Goal: Task Accomplishment & Management: Complete application form

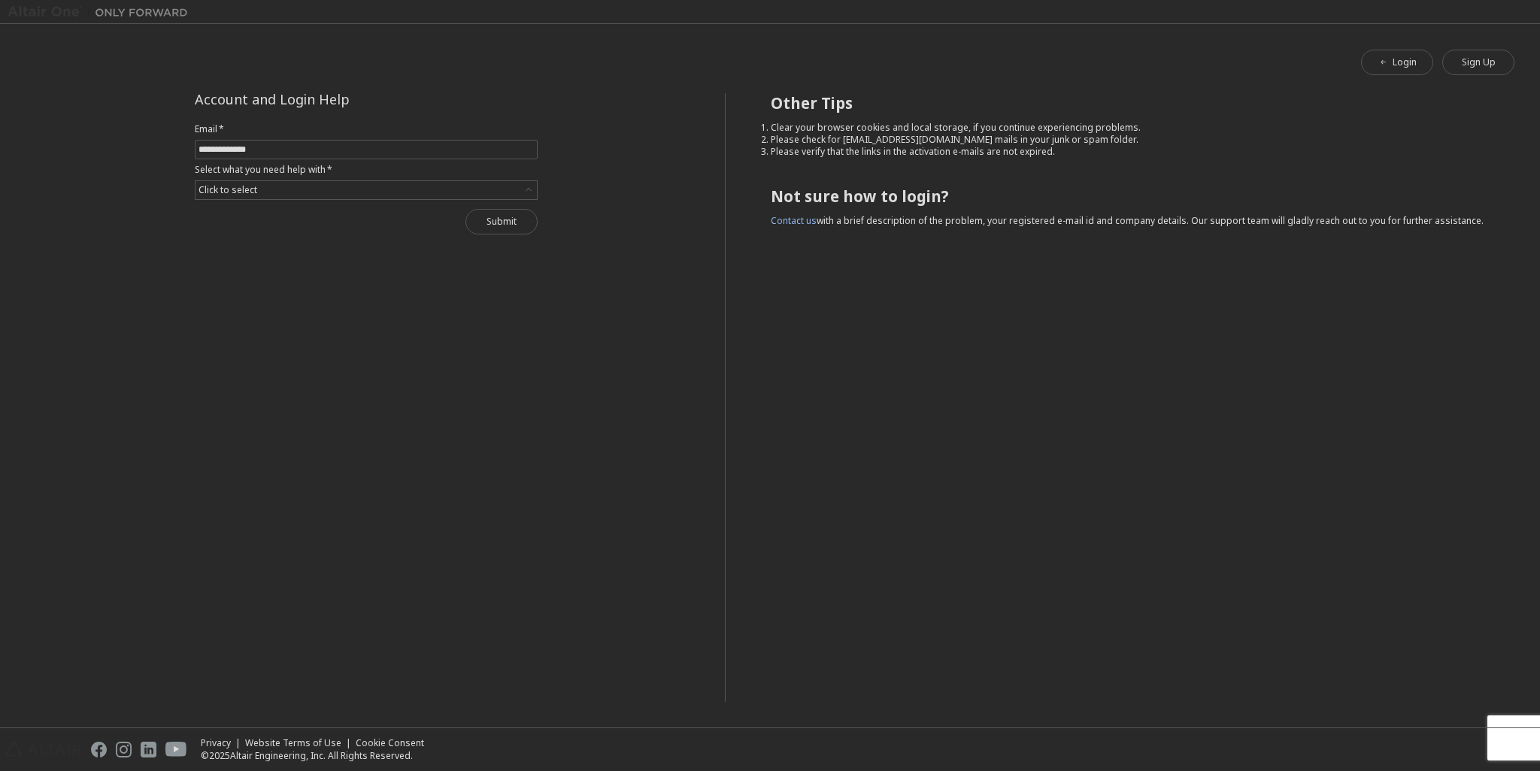
click at [485, 145] on input "text" at bounding box center [365, 150] width 335 height 12
click at [443, 220] on div "Submit" at bounding box center [366, 222] width 343 height 26
click at [417, 187] on div "Click to select" at bounding box center [365, 190] width 341 height 18
drag, startPoint x: 426, startPoint y: 190, endPoint x: 603, endPoint y: 149, distance: 181.5
click at [428, 190] on div "Click to select" at bounding box center [365, 190] width 341 height 18
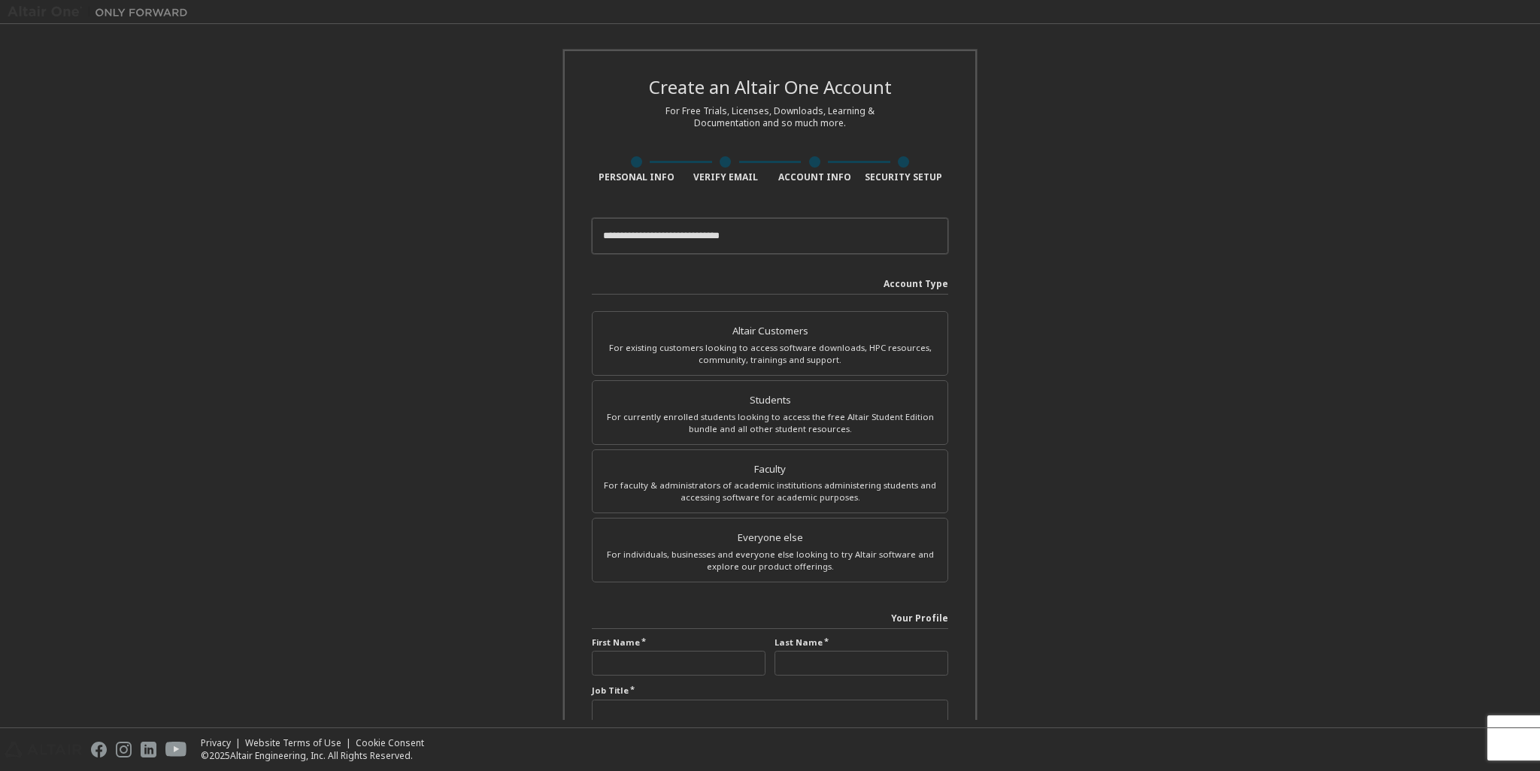
click at [719, 244] on input "email" at bounding box center [770, 236] width 356 height 36
click at [1051, 292] on div "Create an Altair One Account For Free Trials, Licenses, Downloads, Learning & D…" at bounding box center [770, 430] width 1525 height 796
click at [752, 245] on input "email" at bounding box center [770, 236] width 356 height 36
type input "**********"
click at [986, 277] on div "**********" at bounding box center [770, 430] width 450 height 796
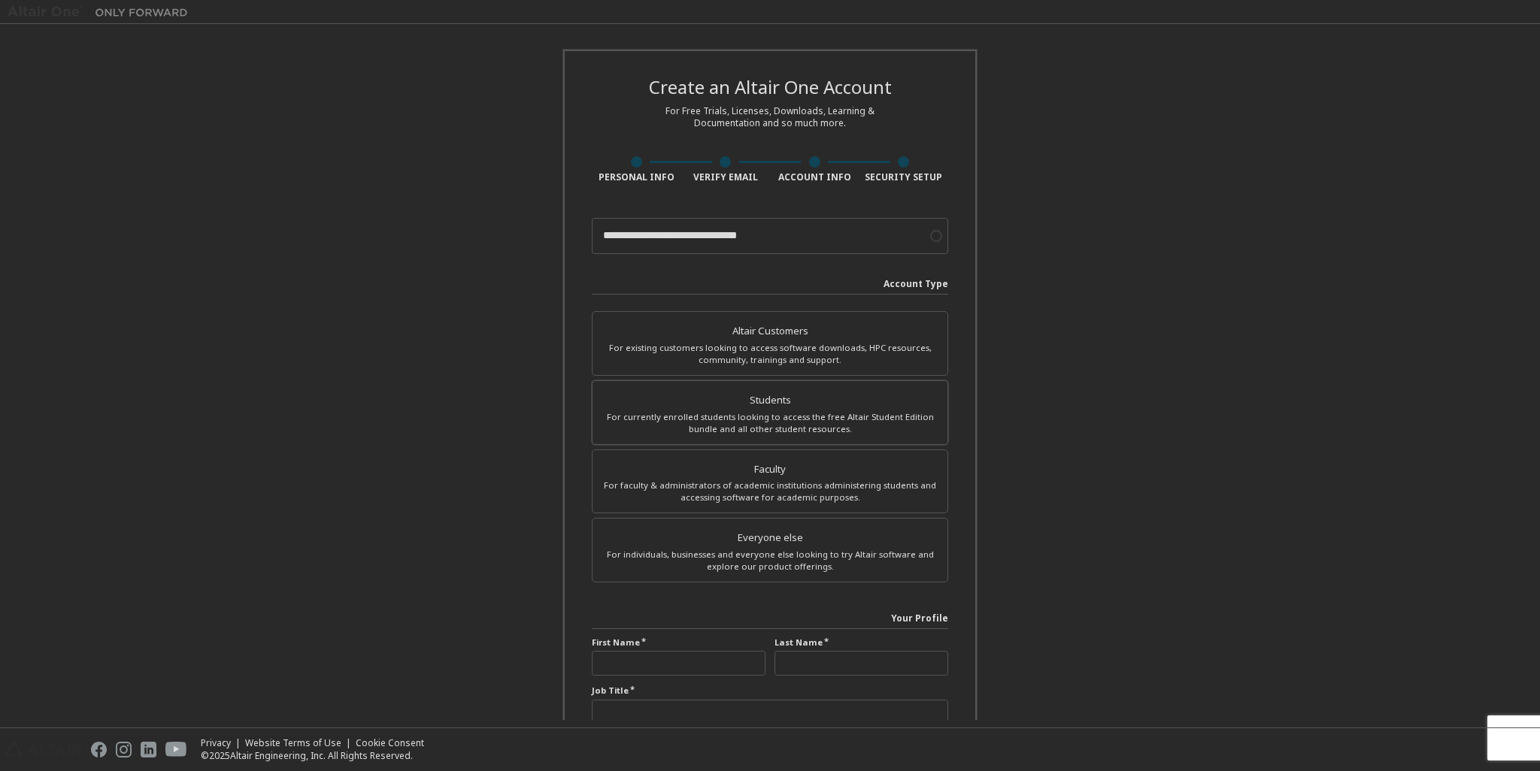
click at [835, 423] on div "For currently enrolled students looking to access the free Altair Student Editi…" at bounding box center [769, 423] width 337 height 24
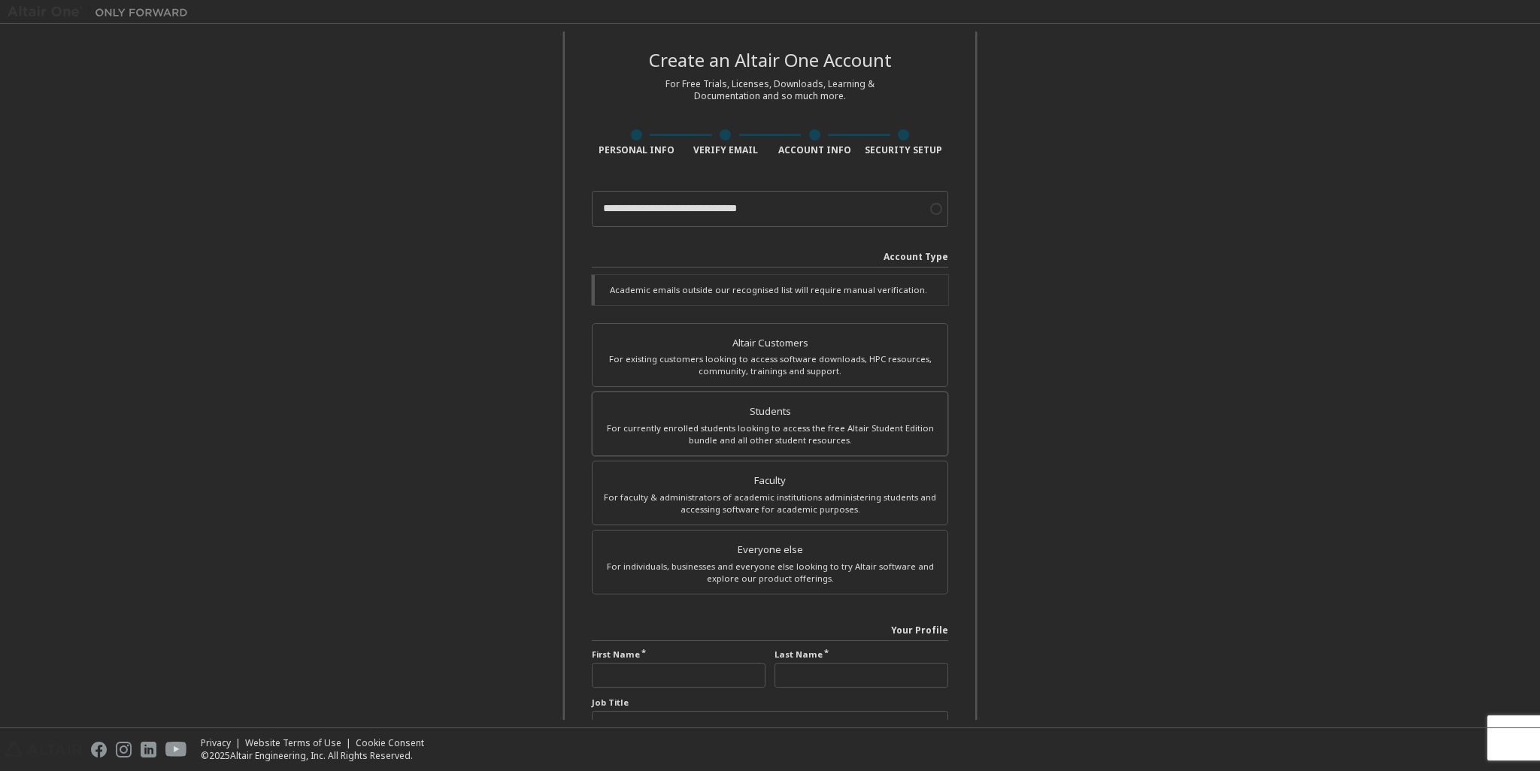
scroll to position [75, 0]
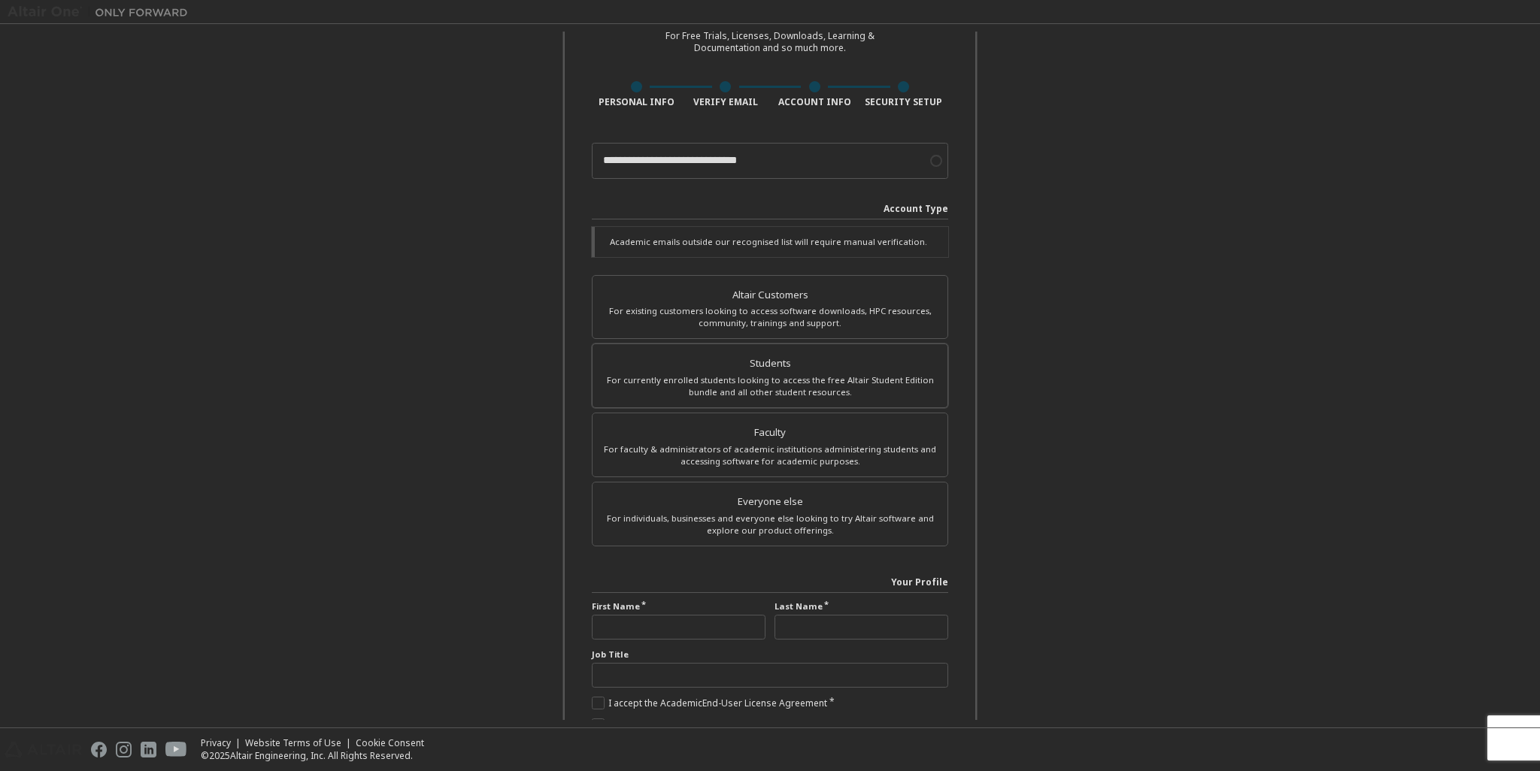
click at [846, 362] on div "Students" at bounding box center [769, 363] width 337 height 21
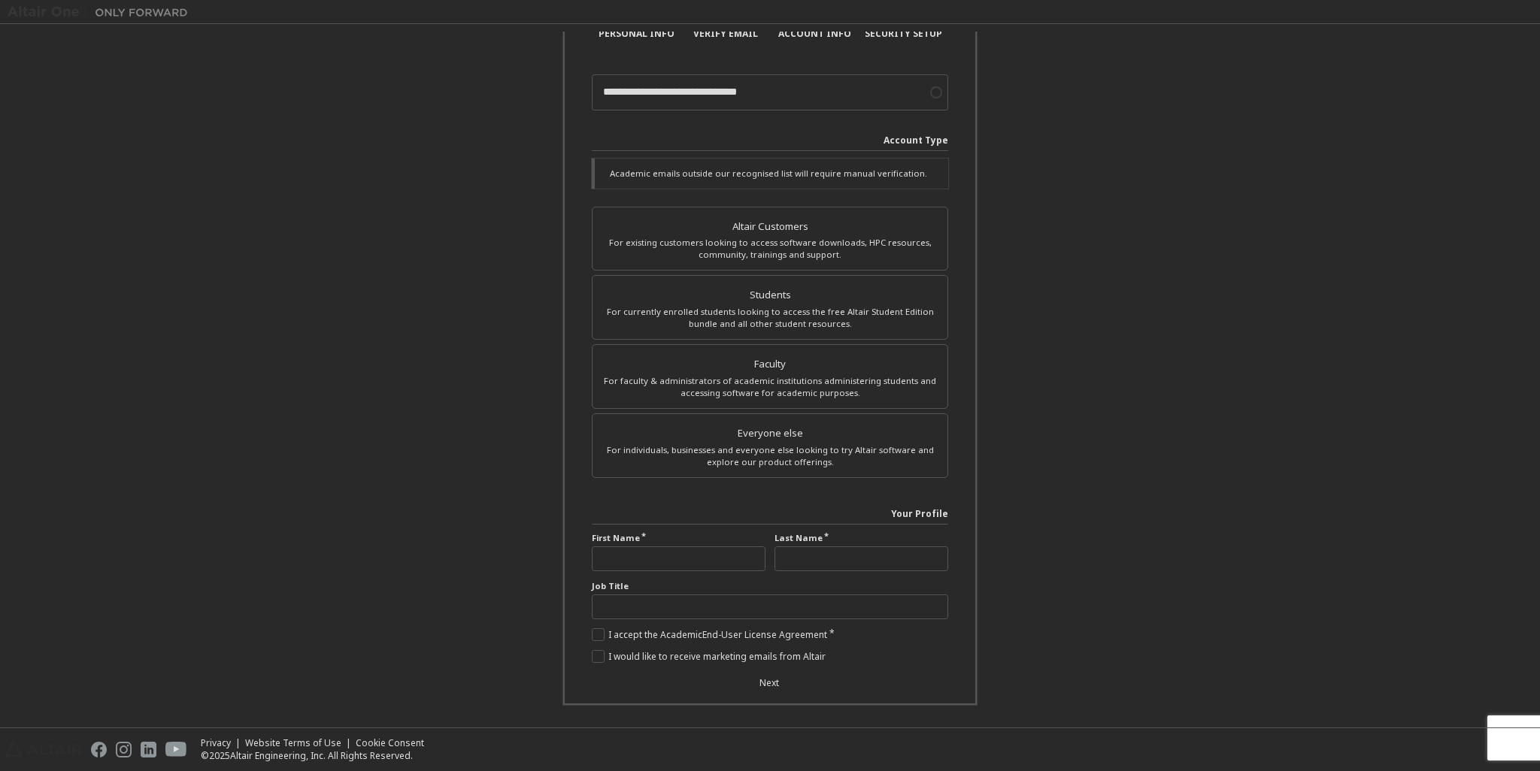
scroll to position [105, 0]
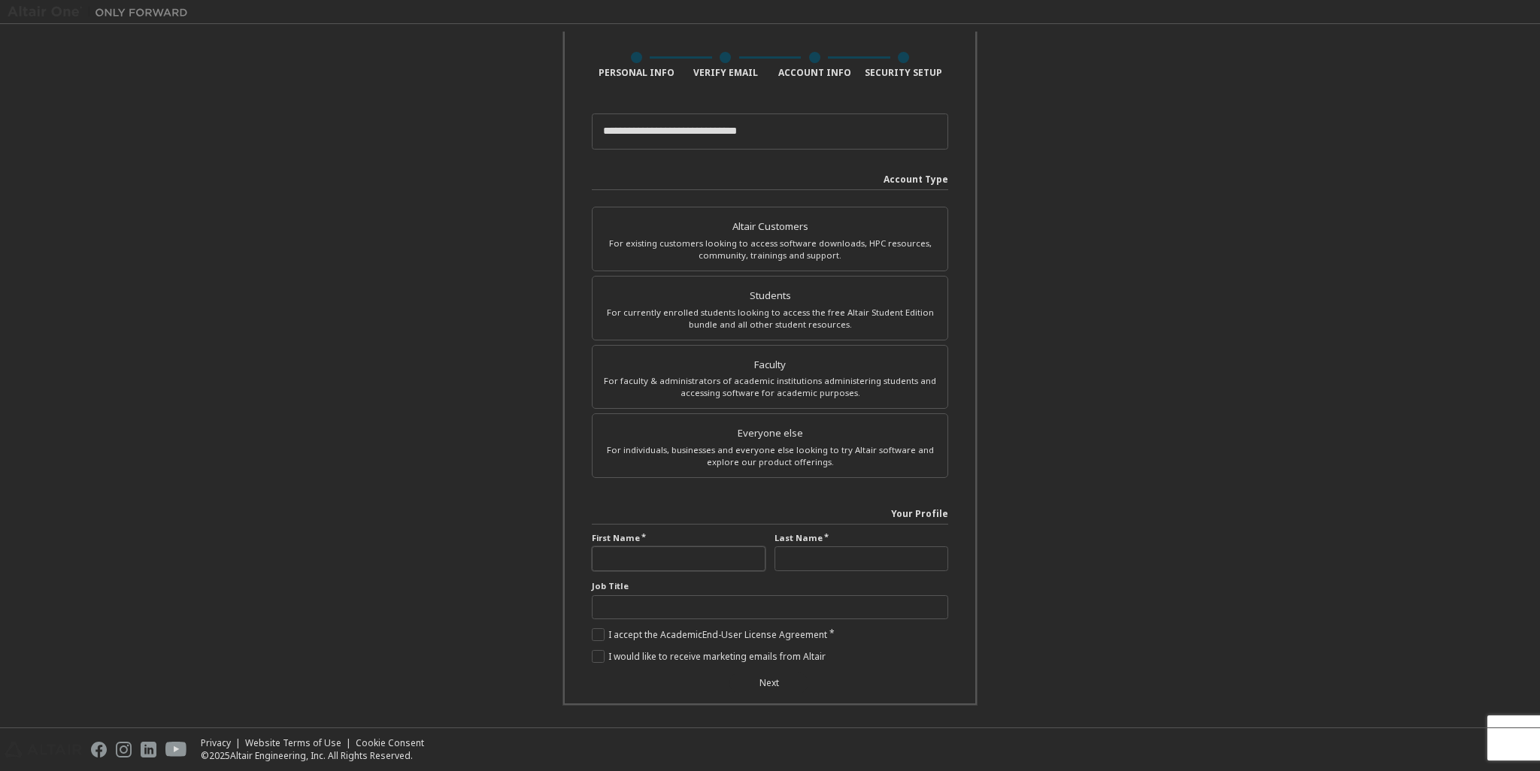
click at [656, 550] on input "text" at bounding box center [679, 559] width 174 height 25
click at [686, 547] on input "********" at bounding box center [679, 559] width 174 height 25
click at [685, 555] on input "********" at bounding box center [679, 559] width 174 height 25
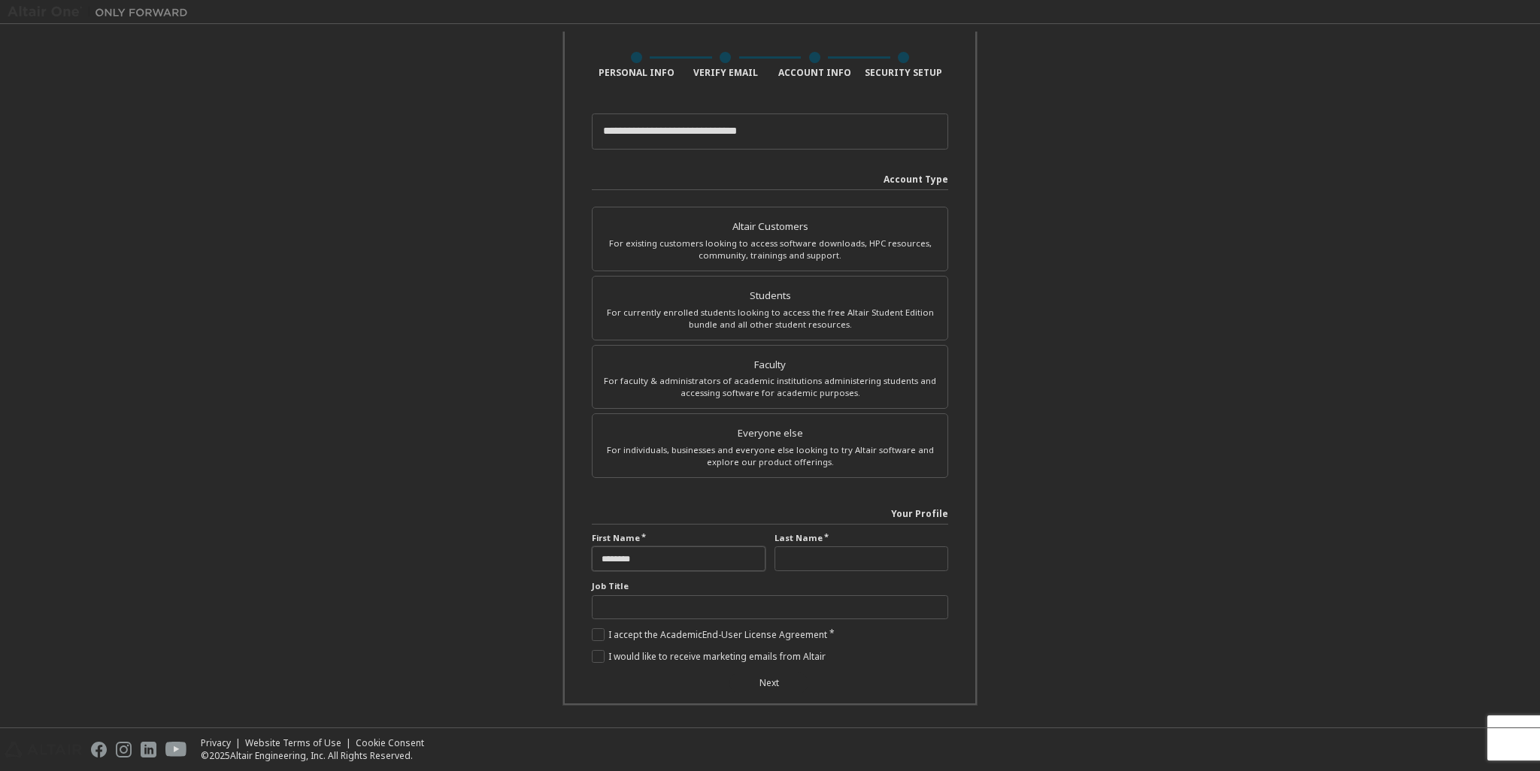
click at [685, 560] on input "********" at bounding box center [679, 559] width 174 height 25
type input "********"
click at [886, 566] on input "text" at bounding box center [861, 559] width 174 height 25
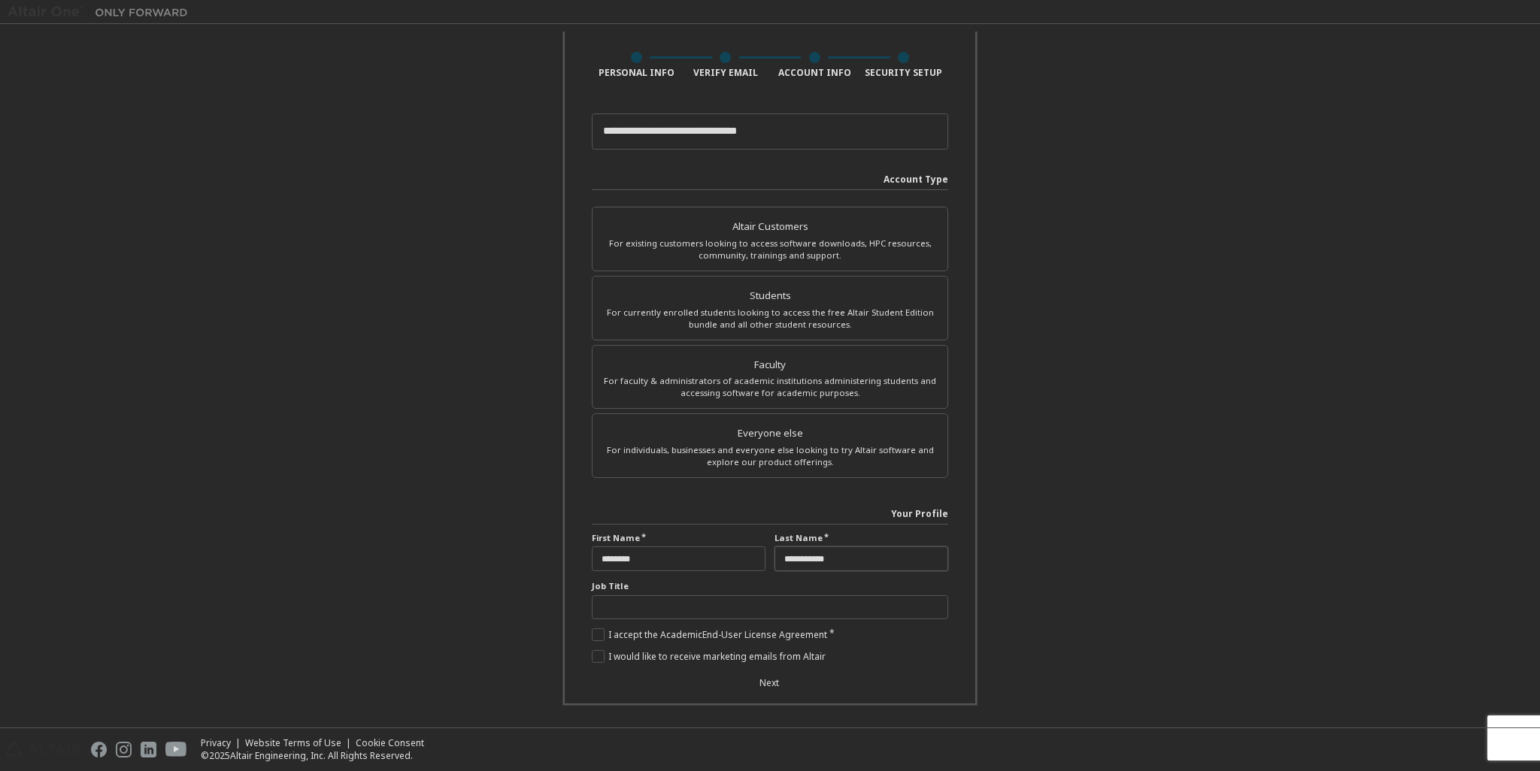
type input "**********"
click at [734, 590] on div "Job Title" at bounding box center [770, 599] width 356 height 39
click at [734, 599] on input "text" at bounding box center [770, 607] width 356 height 25
click at [732, 601] on input "text" at bounding box center [770, 607] width 356 height 25
click at [596, 629] on label "I accept the Academic End-User License Agreement" at bounding box center [709, 635] width 235 height 13
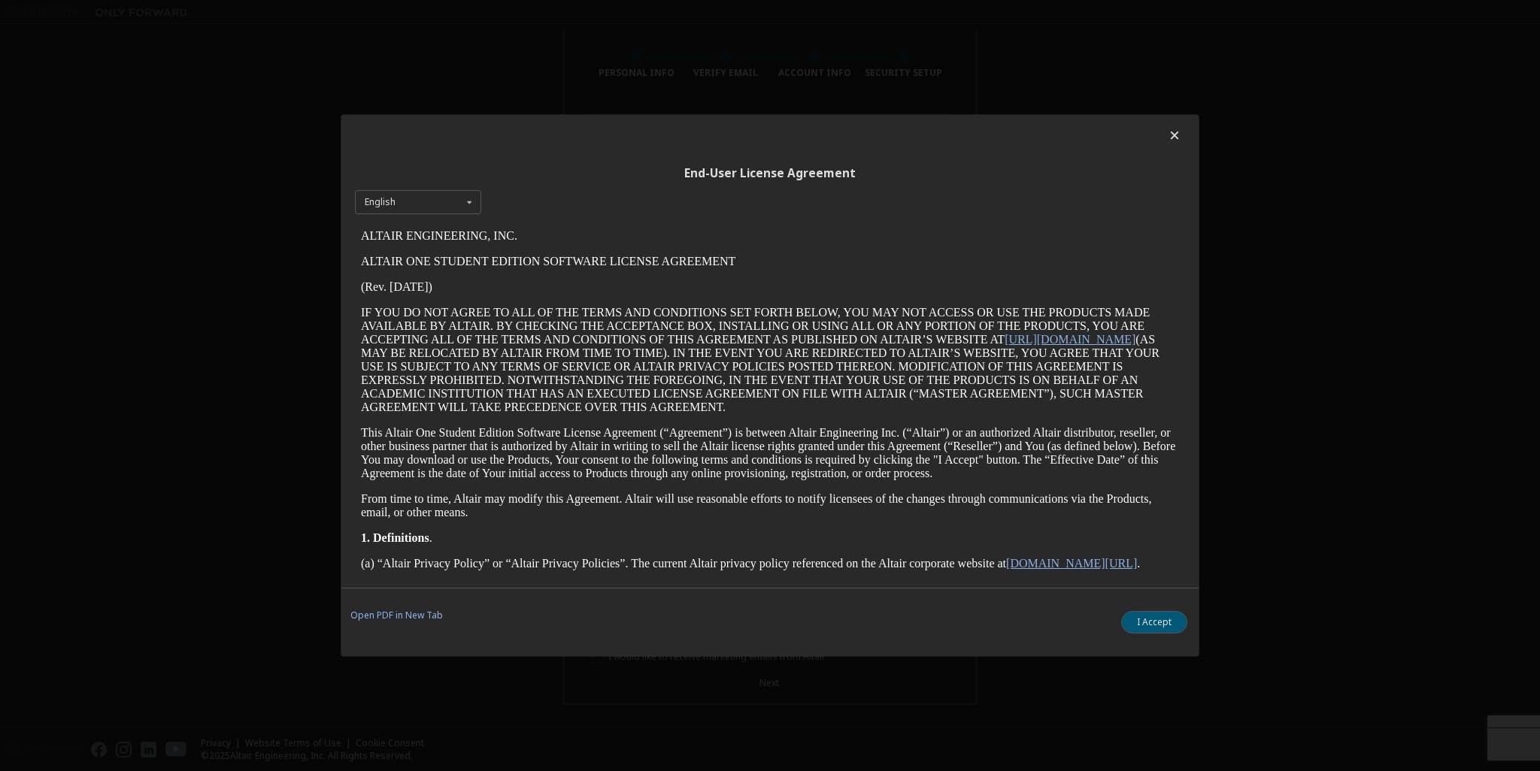
scroll to position [0, 0]
click at [1159, 621] on button "I Accept" at bounding box center [1154, 622] width 66 height 23
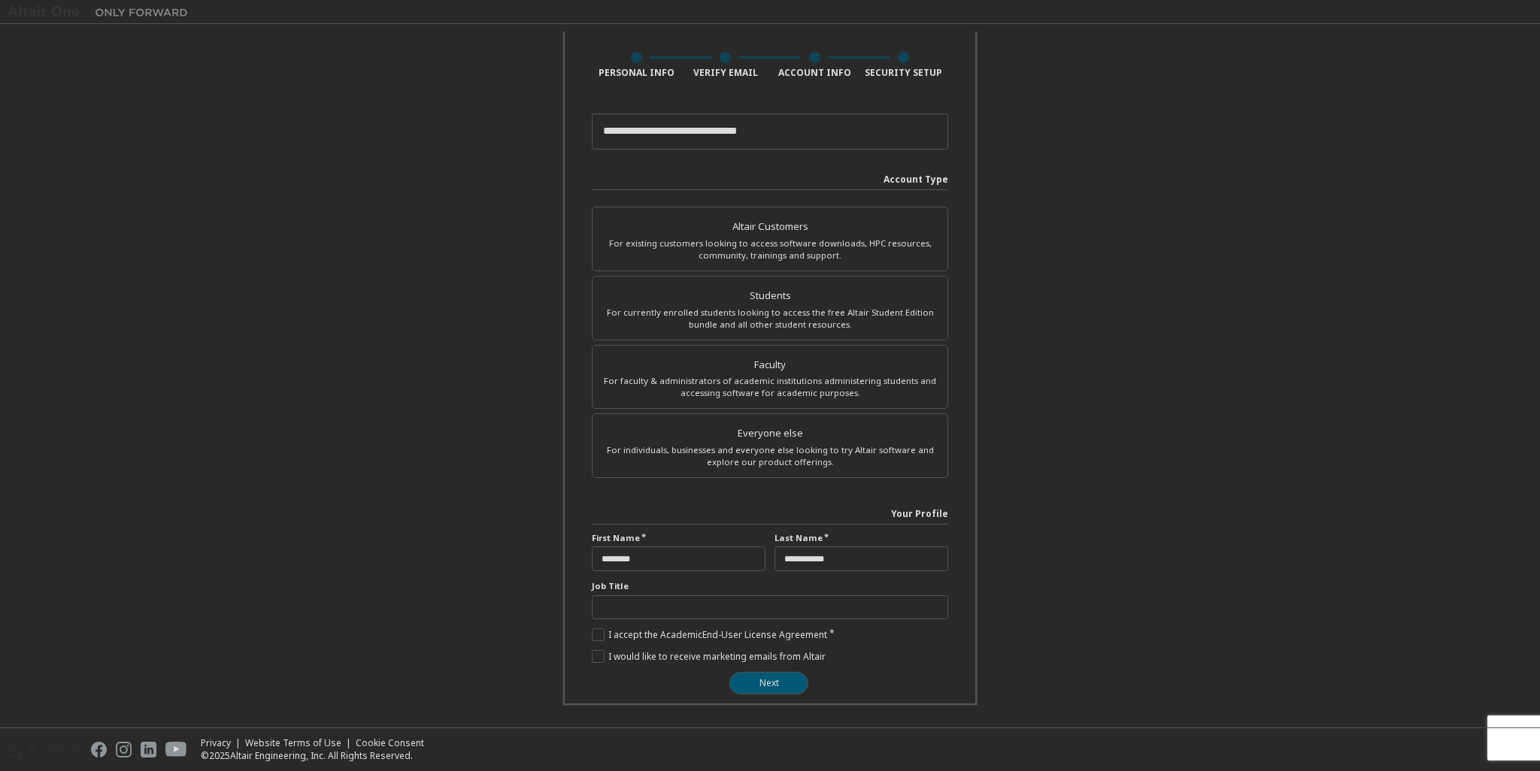
click at [592, 658] on label "I would like to receive marketing emails from Altair" at bounding box center [709, 656] width 234 height 13
click at [598, 650] on label "I would like to receive marketing emails from Altair" at bounding box center [709, 656] width 234 height 13
click at [780, 688] on button "Next" at bounding box center [768, 683] width 79 height 23
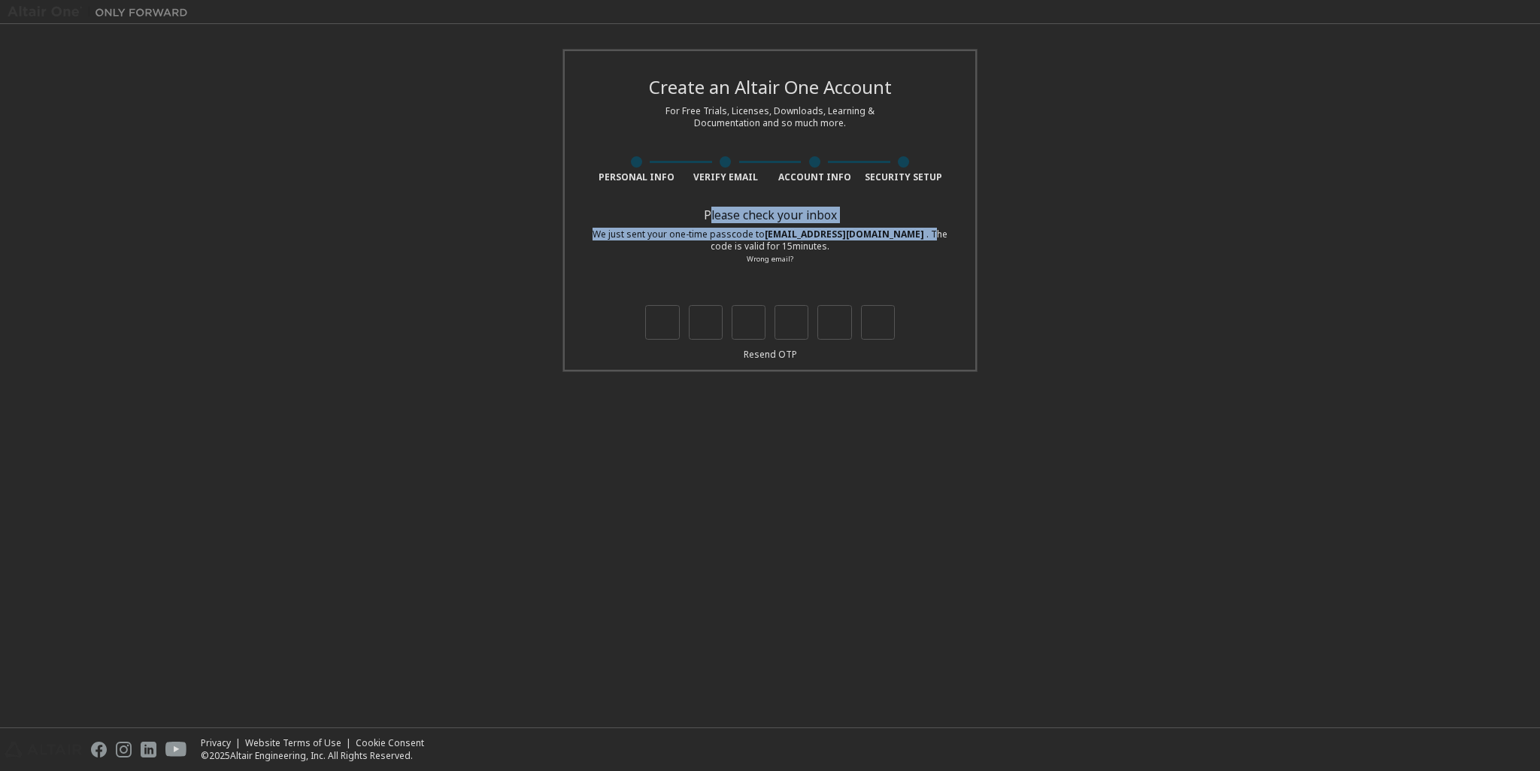
drag, startPoint x: 712, startPoint y: 214, endPoint x: 922, endPoint y: 238, distance: 211.1
click at [923, 237] on div "Please check your inbox We just sent your one-time passcode to 6631469621@stude…" at bounding box center [770, 286] width 356 height 150
click at [748, 251] on div "We just sent your one-time passcode to 6631469621@student.chula.ac.th . The cod…" at bounding box center [770, 247] width 356 height 37
drag, startPoint x: 770, startPoint y: 232, endPoint x: 914, endPoint y: 238, distance: 144.5
click at [914, 238] on span "6631469621@student.chula.ac.th" at bounding box center [846, 234] width 162 height 13
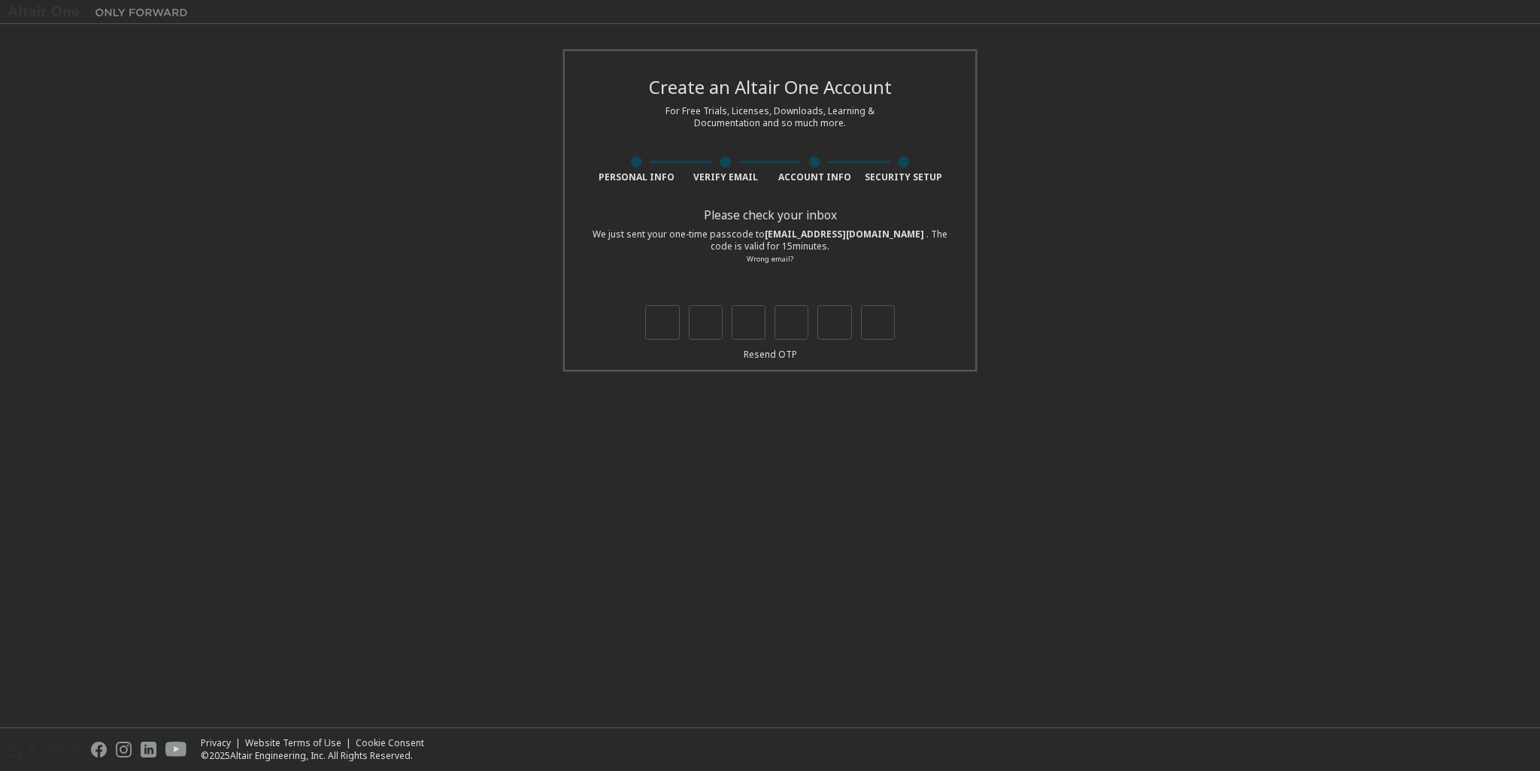
copy span "6631469621@student.chula.ac.th"
click at [792, 354] on link "Resend OTP" at bounding box center [770, 354] width 53 height 13
click at [660, 327] on input "text" at bounding box center [662, 322] width 34 height 35
type input "*"
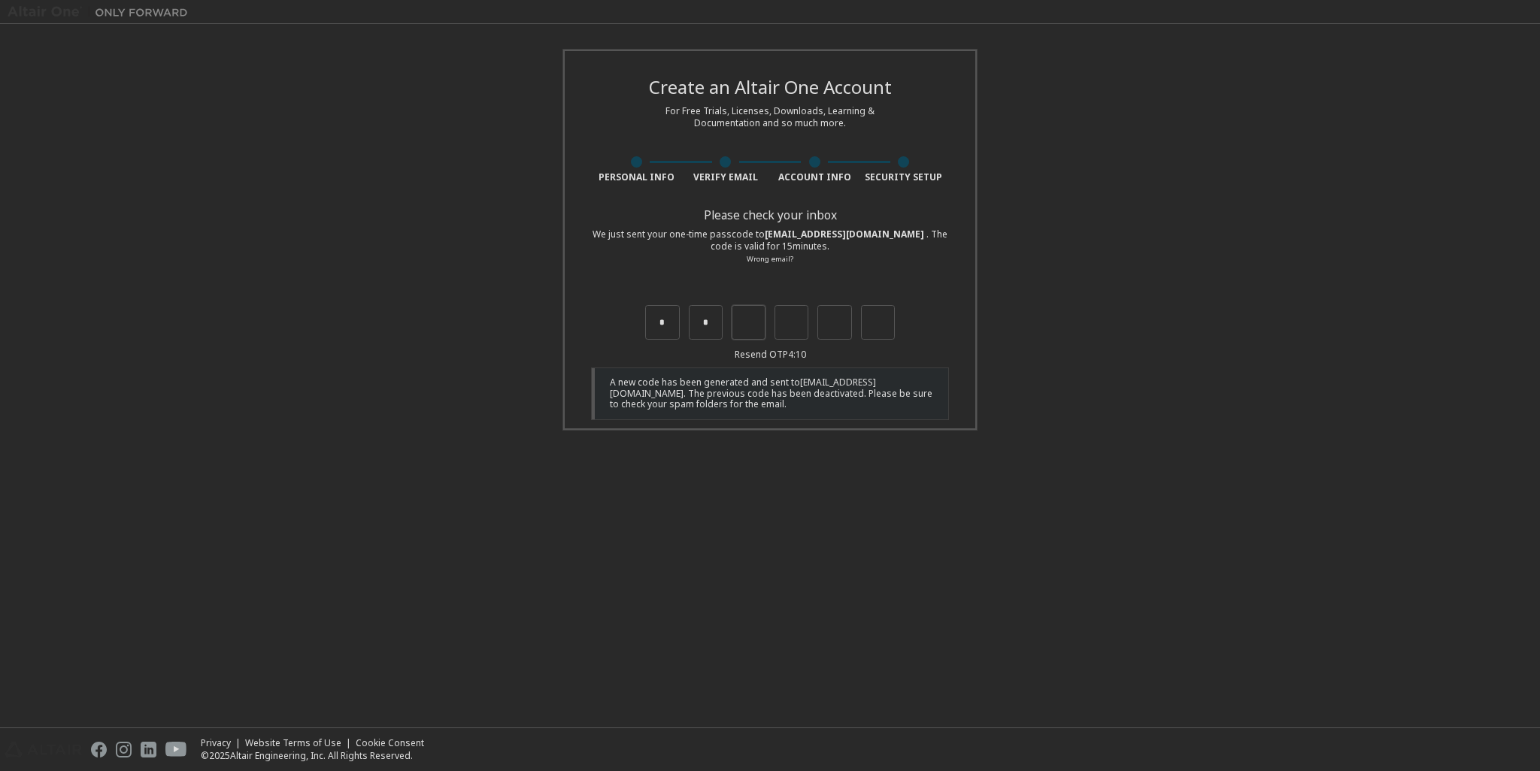
type input "*"
